Goal: Information Seeking & Learning: Learn about a topic

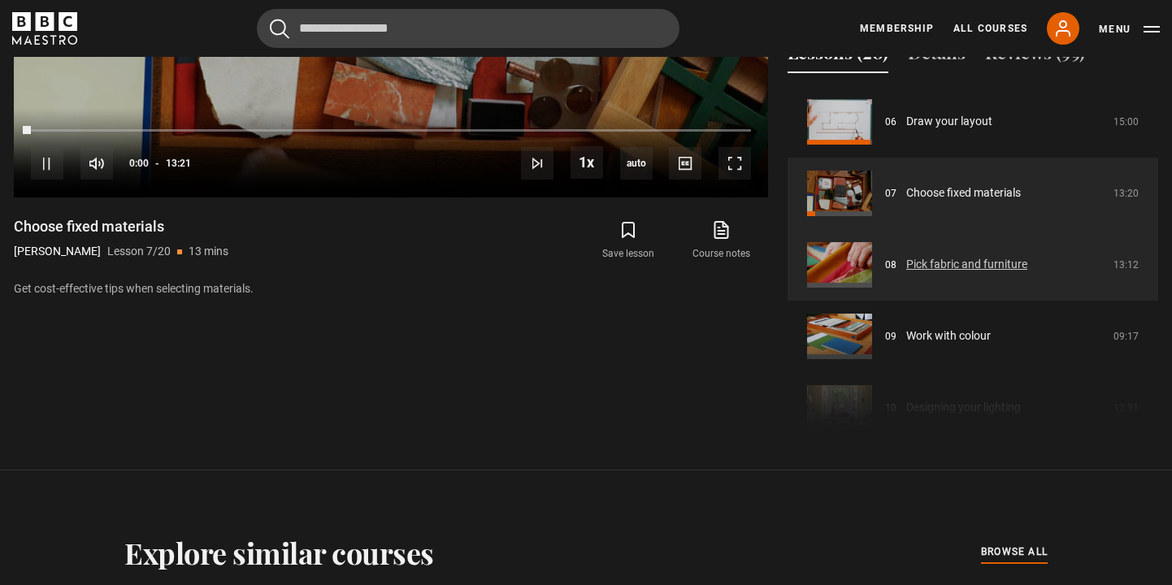
scroll to position [977, 0]
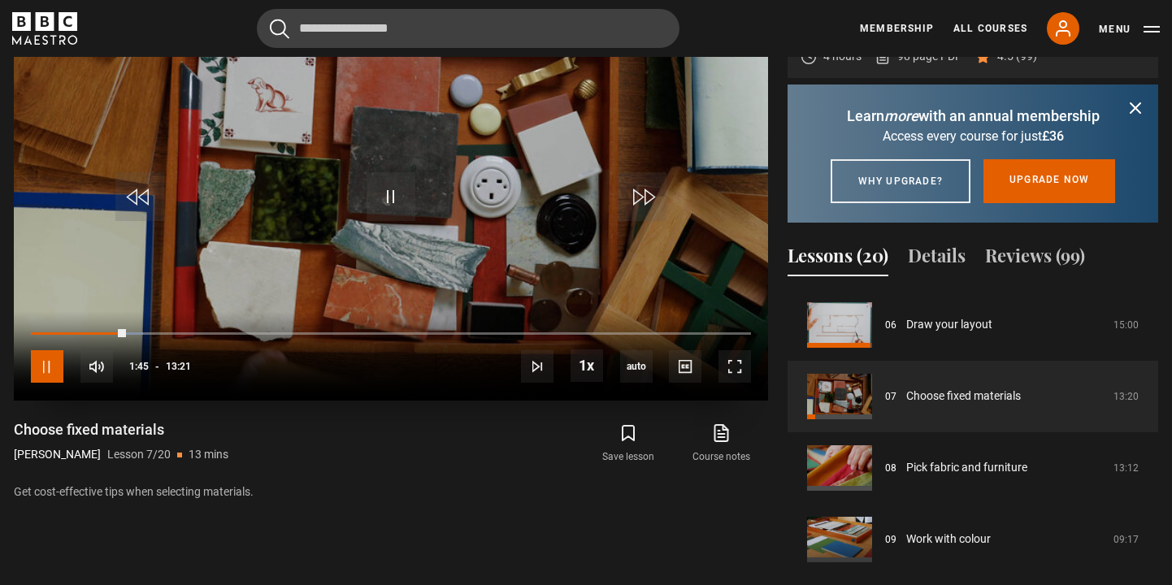
click at [45, 363] on span "Video Player" at bounding box center [47, 366] width 33 height 33
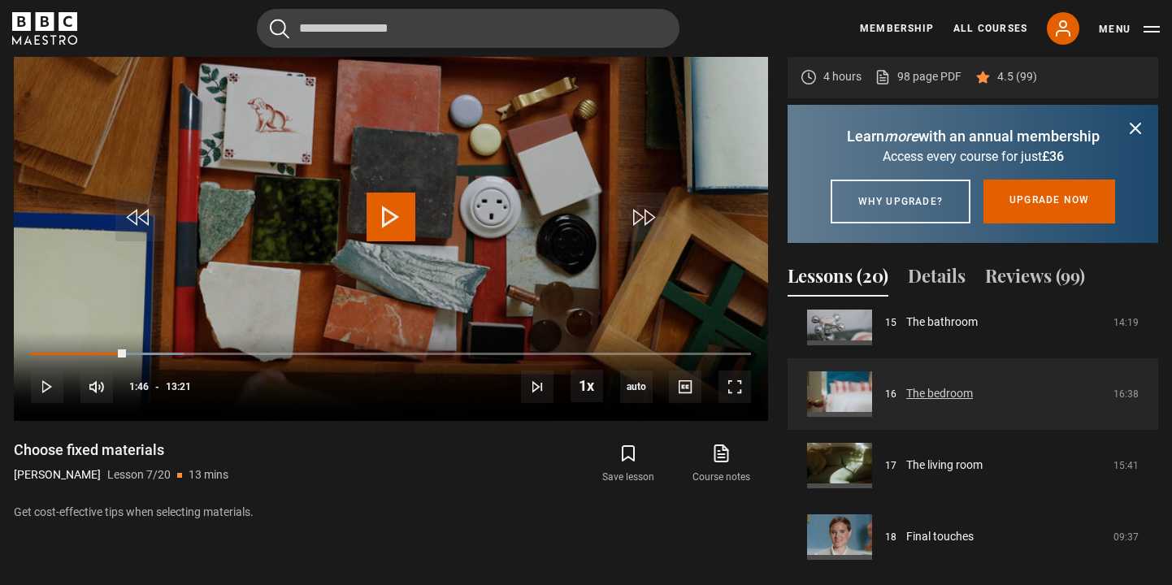
scroll to position [1084, 0]
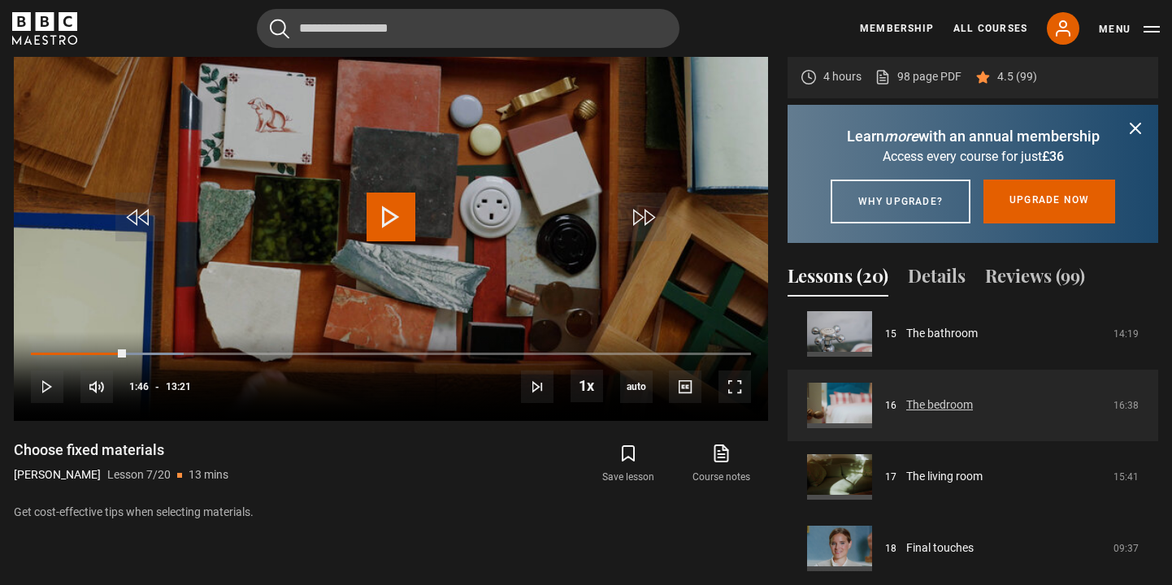
click at [932, 414] on link "The bedroom" at bounding box center [939, 405] width 67 height 17
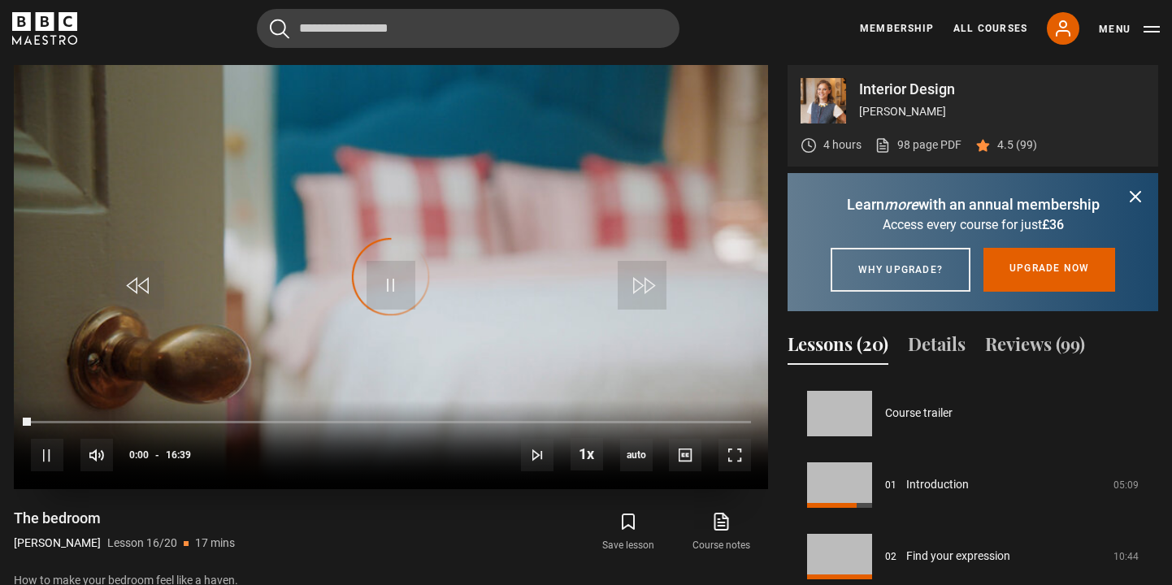
scroll to position [1073, 0]
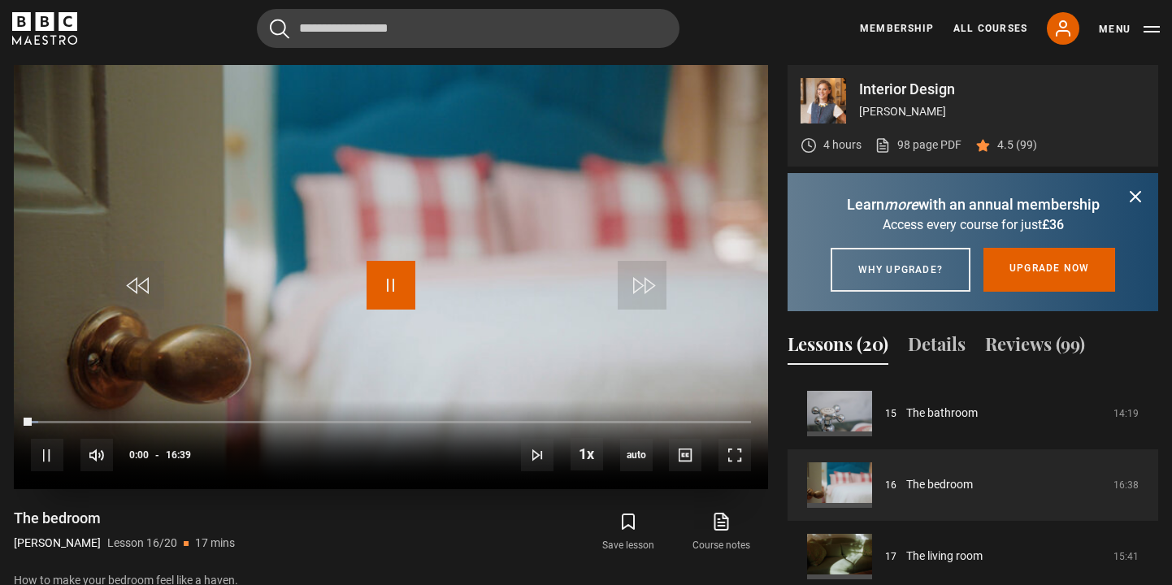
click at [384, 275] on span "Video Player" at bounding box center [391, 285] width 49 height 49
click at [391, 275] on span "Video Player" at bounding box center [391, 285] width 49 height 49
click at [160, 422] on div "03:01" at bounding box center [97, 422] width 132 height 5
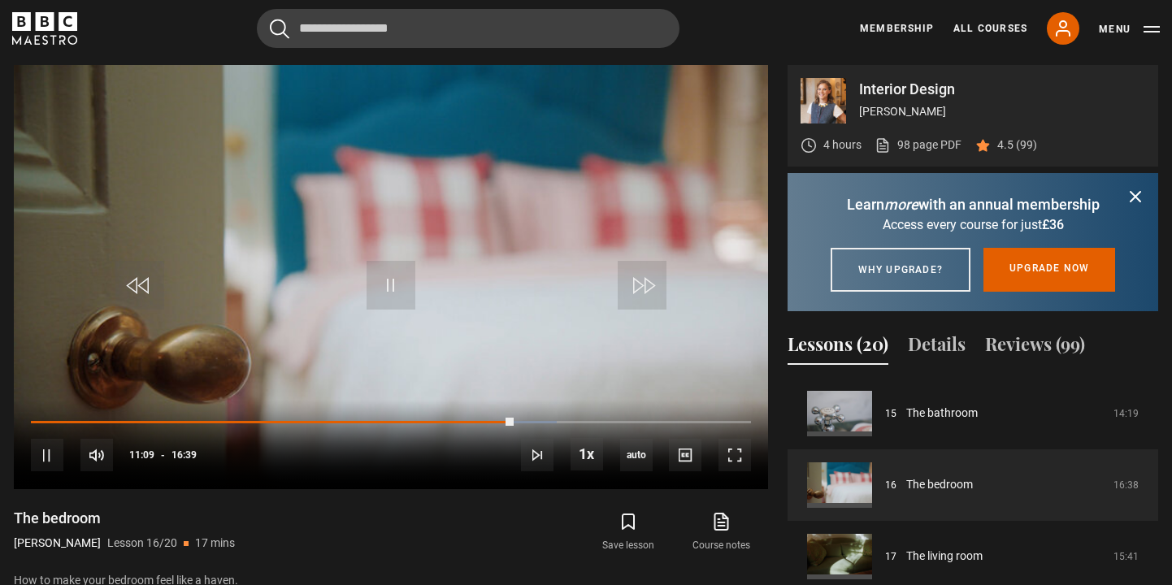
click at [1134, 200] on icon "submit" at bounding box center [1136, 197] width 20 height 20
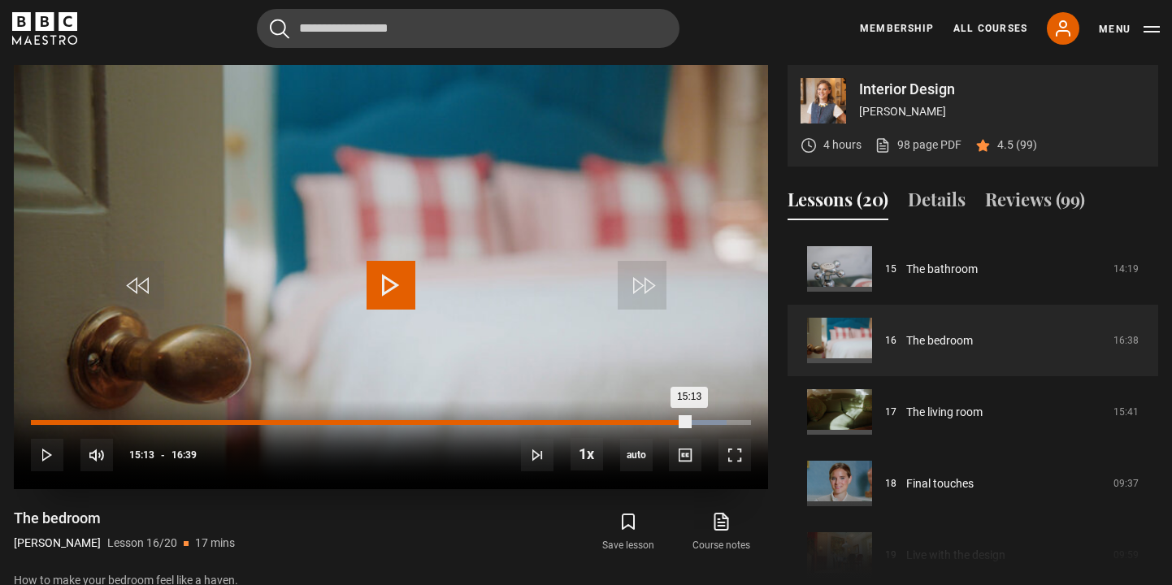
drag, startPoint x: 634, startPoint y: 423, endPoint x: 688, endPoint y: 423, distance: 54.4
click at [688, 423] on div "15:13" at bounding box center [360, 422] width 658 height 5
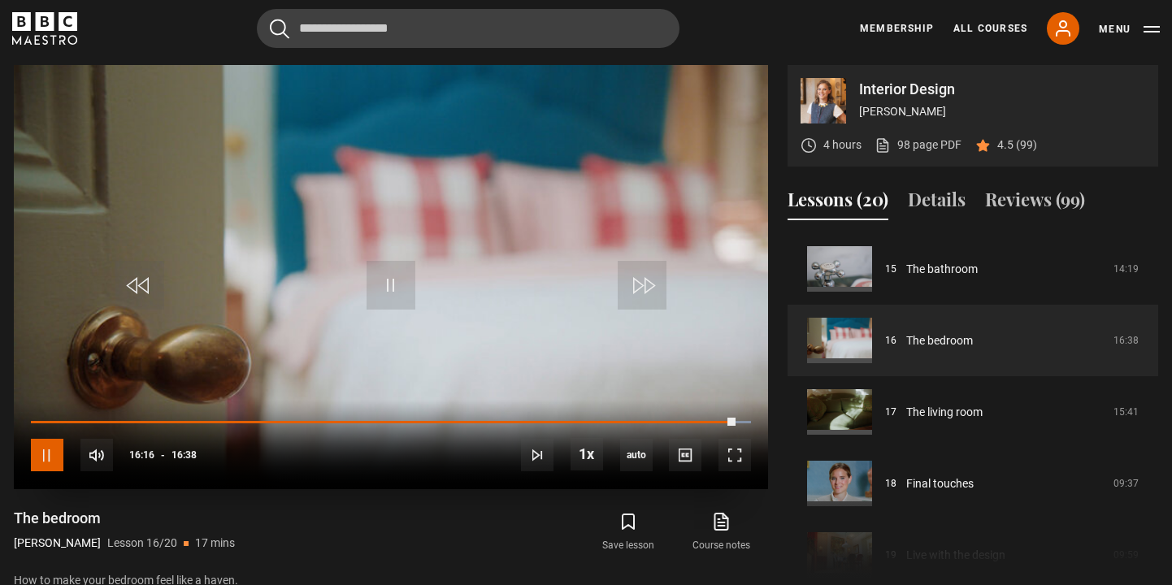
click at [50, 453] on span "Video Player" at bounding box center [47, 455] width 33 height 33
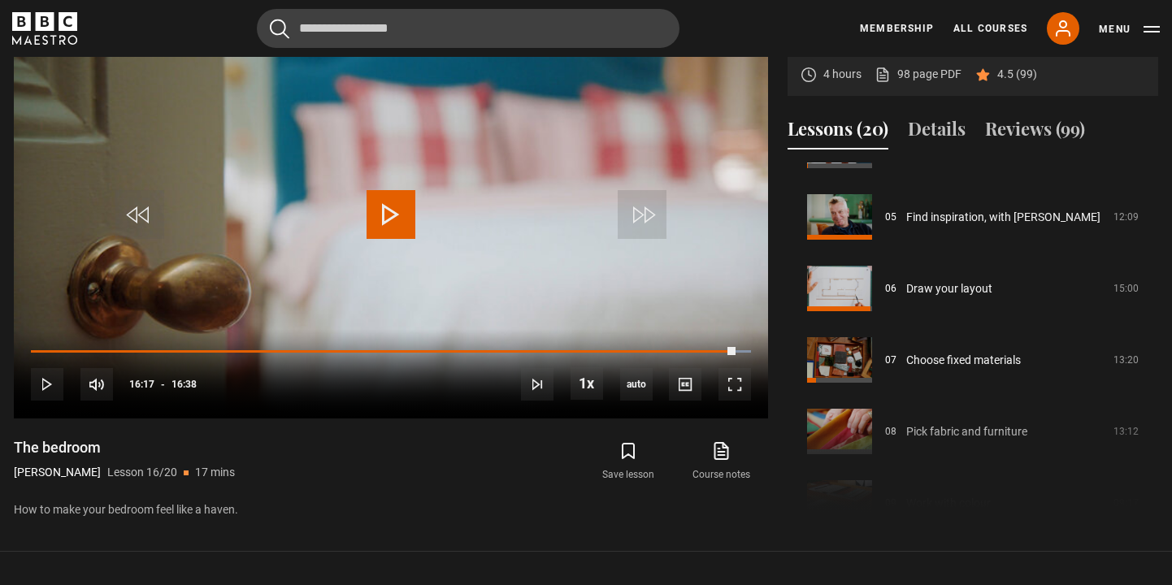
scroll to position [351, 0]
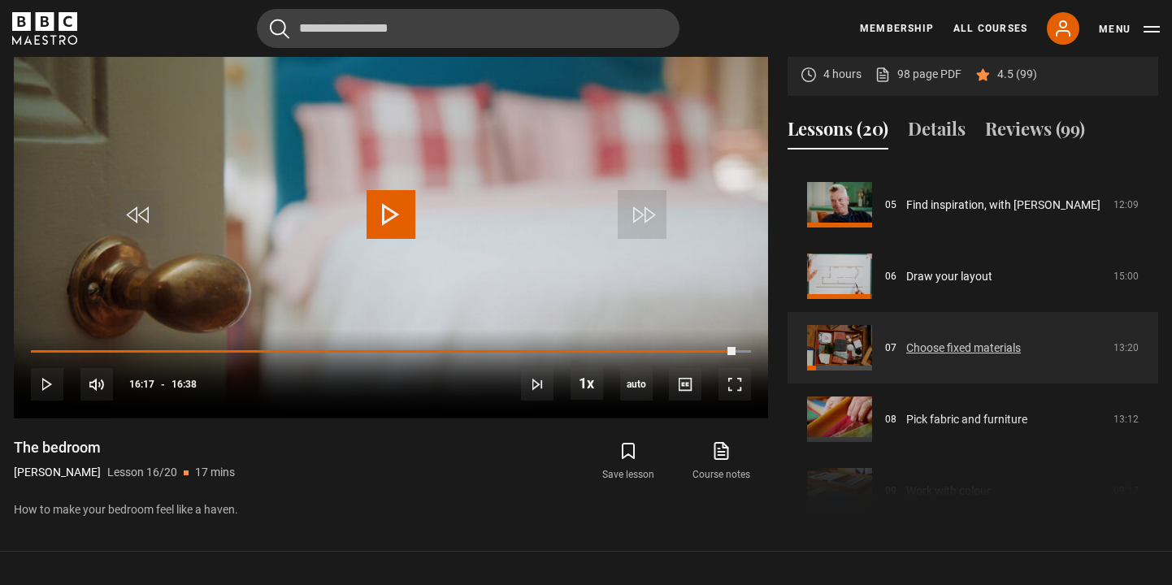
click at [906, 345] on link "Choose fixed materials" at bounding box center [963, 348] width 115 height 17
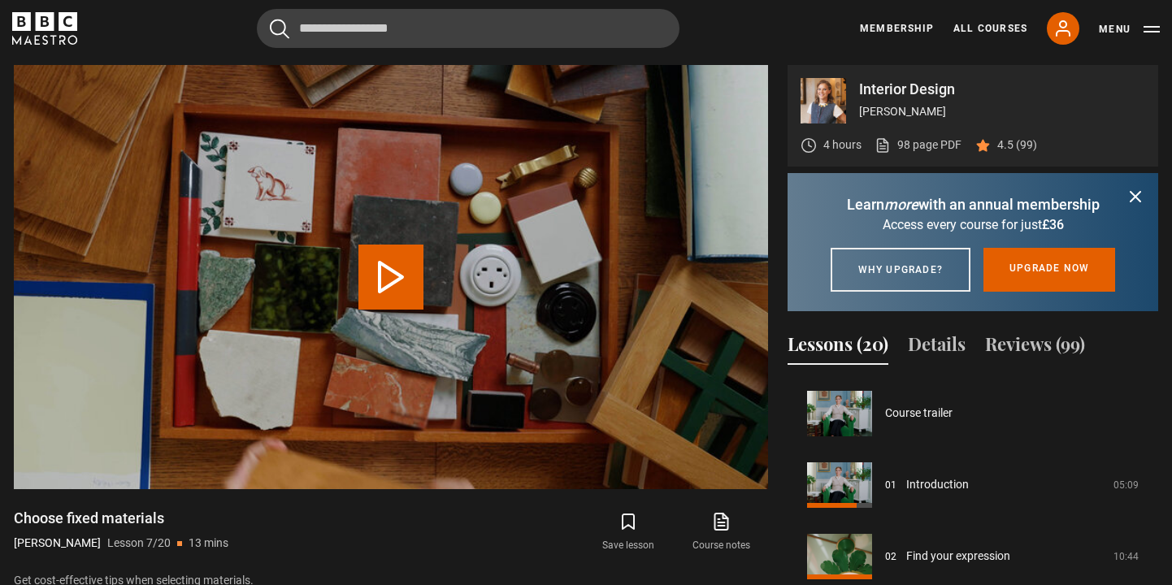
scroll to position [429, 0]
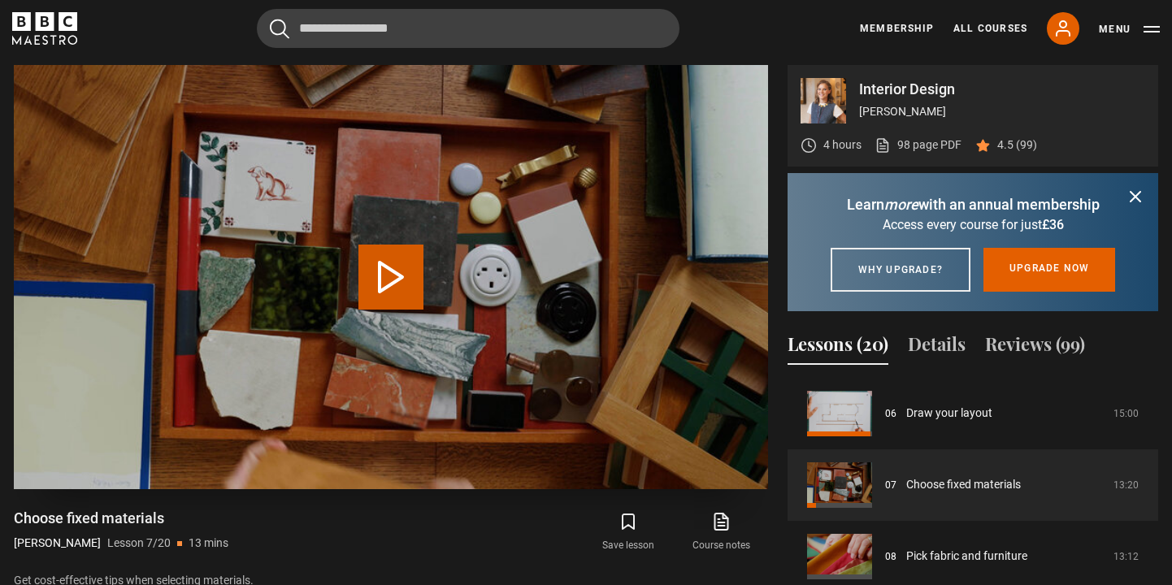
click at [362, 288] on button "Play Lesson Choose fixed materials" at bounding box center [390, 277] width 65 height 65
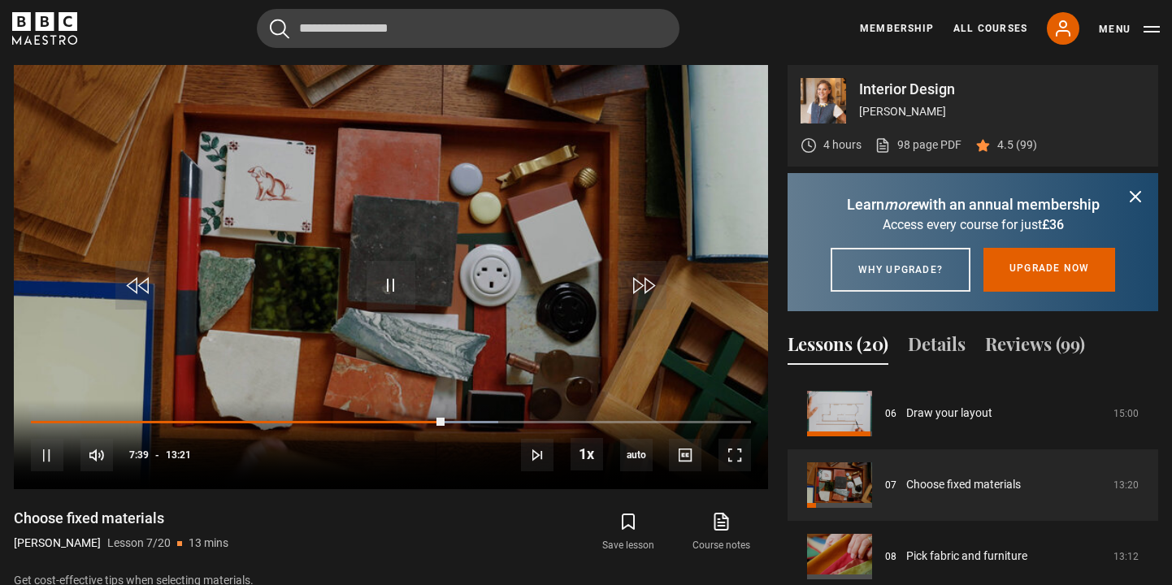
click at [1135, 198] on icon "submit" at bounding box center [1135, 197] width 10 height 10
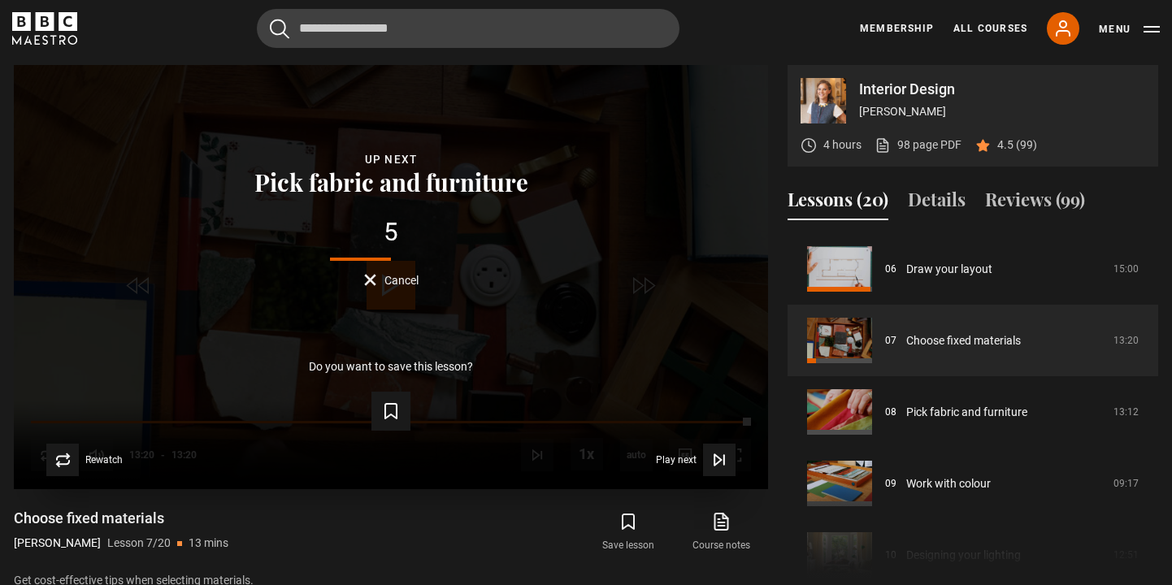
click at [393, 278] on span "Cancel" at bounding box center [401, 280] width 34 height 11
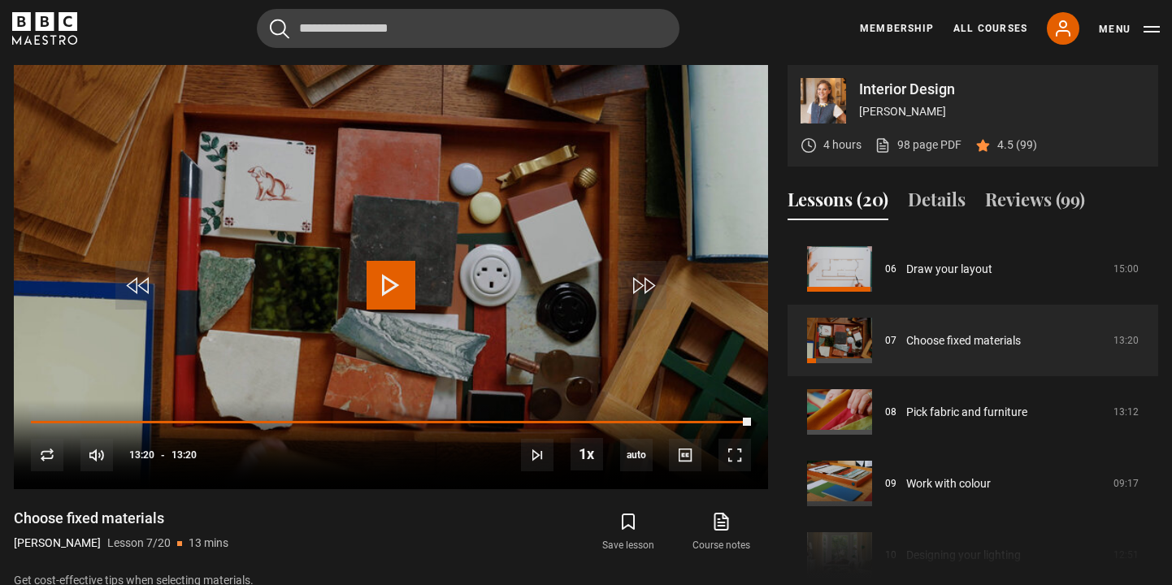
click at [783, 319] on div "Interior Design Beata Heuman 4 hours 98 page PDF (opens in new tab) 4.5 (99) Vi…" at bounding box center [586, 327] width 1144 height 524
